Goal: Communication & Community: Answer question/provide support

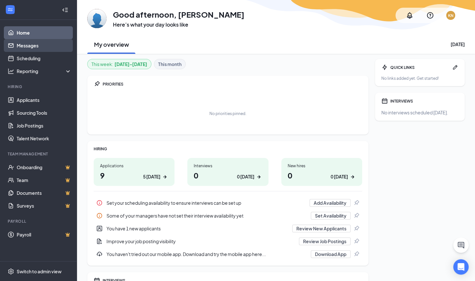
click at [28, 46] on link "Messages" at bounding box center [44, 45] width 55 height 13
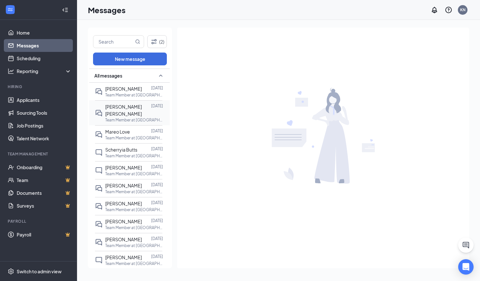
click at [131, 107] on span "[PERSON_NAME] [PERSON_NAME]" at bounding box center [123, 110] width 37 height 13
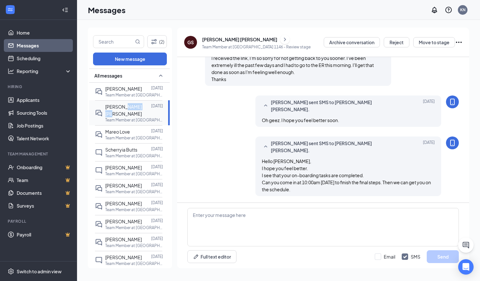
scroll to position [334, 0]
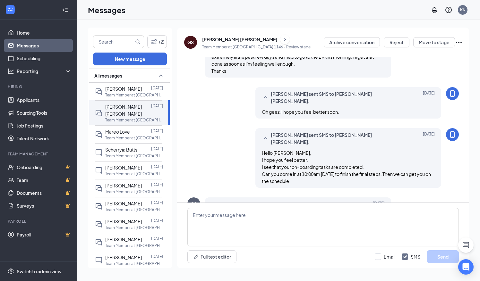
click at [216, 39] on div "[PERSON_NAME] [PERSON_NAME]" at bounding box center [239, 39] width 75 height 6
click at [216, 39] on body "Home Messages Scheduling Reporting Hiring Applicants Sourcing Tools Job Posting…" at bounding box center [240, 140] width 480 height 281
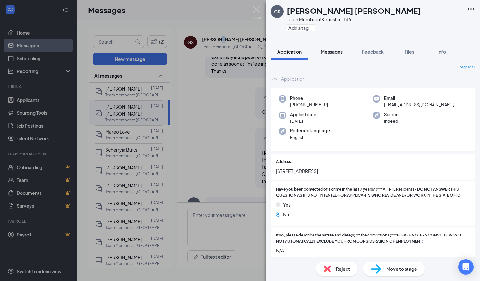
click at [326, 51] on span "Messages" at bounding box center [332, 52] width 22 height 6
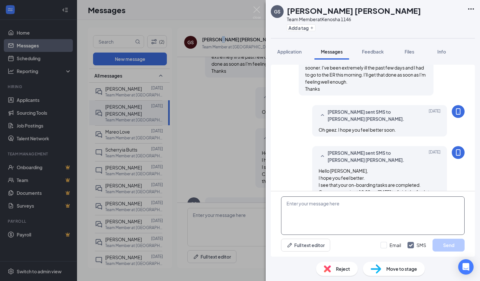
scroll to position [414, 0]
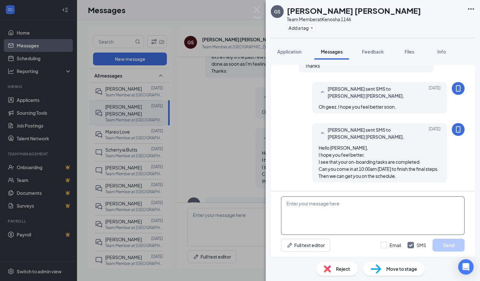
click at [303, 210] on textarea at bounding box center [372, 216] width 183 height 38
type textarea "l"
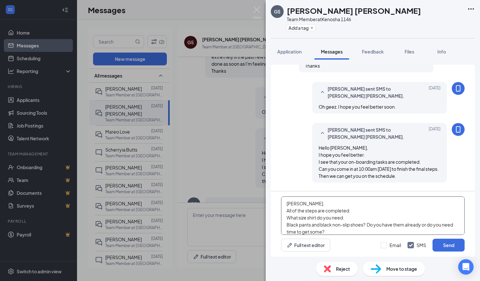
scroll to position [7, 0]
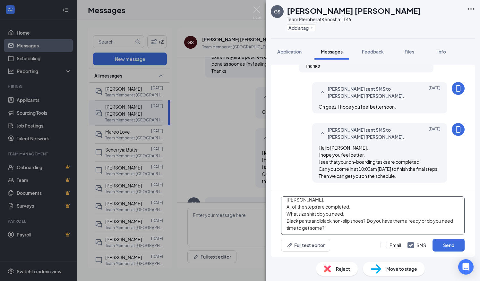
click at [352, 210] on textarea "Ok Griffin. All of the steps are completed. What size shirt do you need. Black …" at bounding box center [372, 216] width 183 height 38
type textarea "Ok Griffin. All of the steps are completed. What size shirt do you need? Black …"
click at [449, 243] on button "Send" at bounding box center [448, 245] width 32 height 13
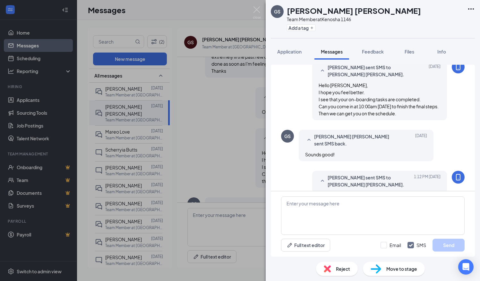
scroll to position [483, 0]
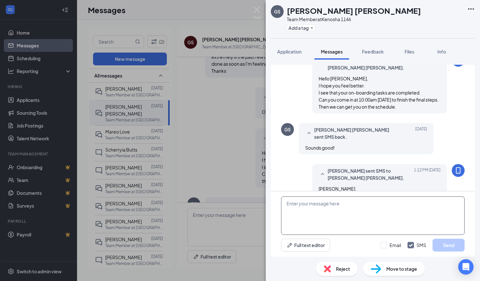
click at [310, 207] on textarea at bounding box center [372, 216] width 183 height 38
click at [295, 164] on div "Keith Nieze sent SMS to Griffin Struthers. Today 1:12 PM Ok Griffin. All of the…" at bounding box center [372, 195] width 183 height 63
click at [290, 205] on textarea at bounding box center [372, 216] width 183 height 38
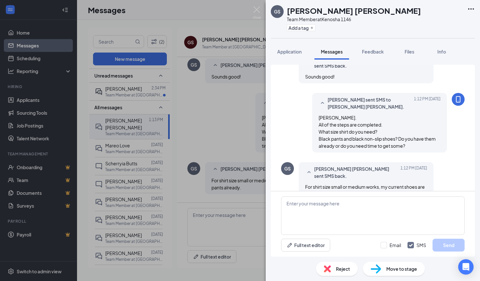
scroll to position [427, 0]
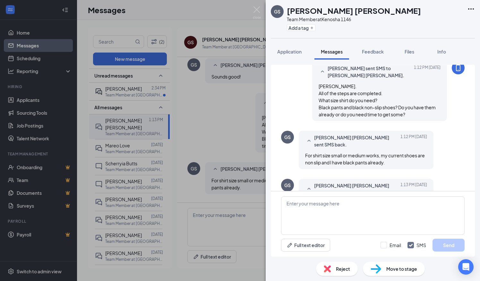
click at [134, 94] on div "GS Griffin Struthers Team Member at Kenosha 1146 Add a tag Application Messages…" at bounding box center [240, 140] width 480 height 281
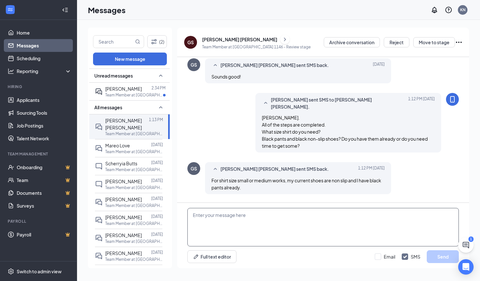
click at [197, 217] on textarea at bounding box center [322, 227] width 271 height 38
type textarea "Great, Can you come in 10-4 tomorrow?"
click at [444, 259] on button "Send" at bounding box center [443, 256] width 32 height 13
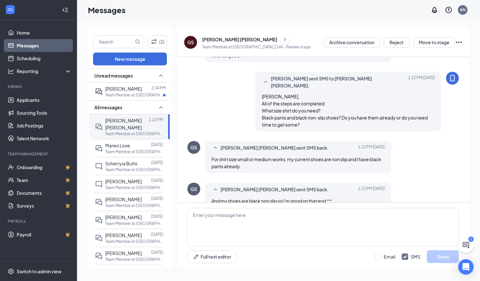
scroll to position [389, 0]
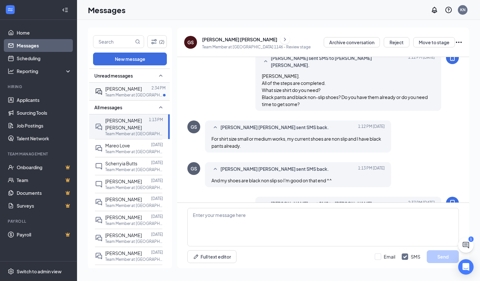
click at [126, 92] on p "Team Member at [GEOGRAPHIC_DATA] 1146" at bounding box center [134, 94] width 58 height 5
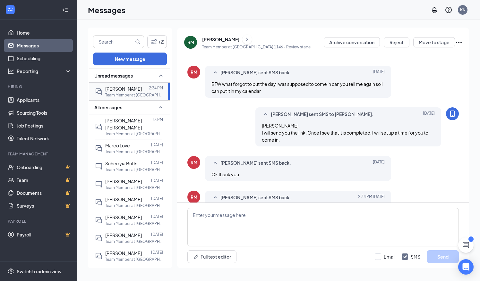
scroll to position [256, 0]
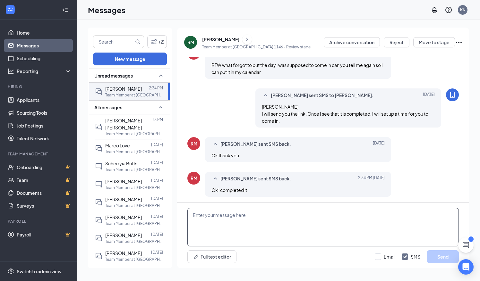
click at [192, 216] on textarea at bounding box center [322, 227] width 271 height 38
type textarea "G"
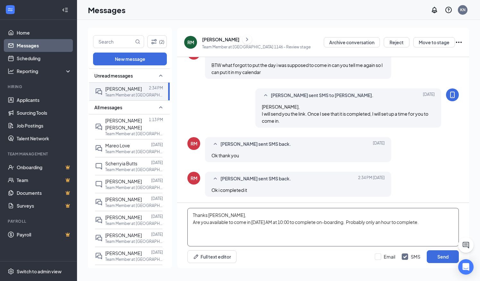
click at [345, 224] on textarea "Thanks Ryan, Are you available to come in Friday AM at 10:00 to complete on-boa…" at bounding box center [322, 227] width 271 height 38
click at [425, 223] on textarea "Thanks [PERSON_NAME], Are you available to come in [DATE] AM at 10:00 to comple…" at bounding box center [322, 227] width 271 height 38
type textarea "Thanks [PERSON_NAME], Are you available to come in [DATE] AM at 10:00 to comple…"
click at [440, 259] on button "Send" at bounding box center [443, 256] width 32 height 13
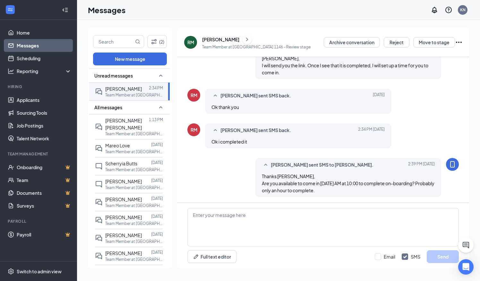
scroll to position [305, 0]
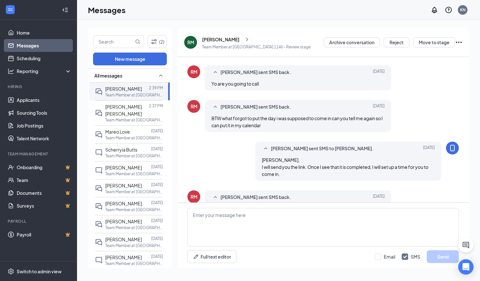
scroll to position [270, 0]
